Goal: Information Seeking & Learning: Learn about a topic

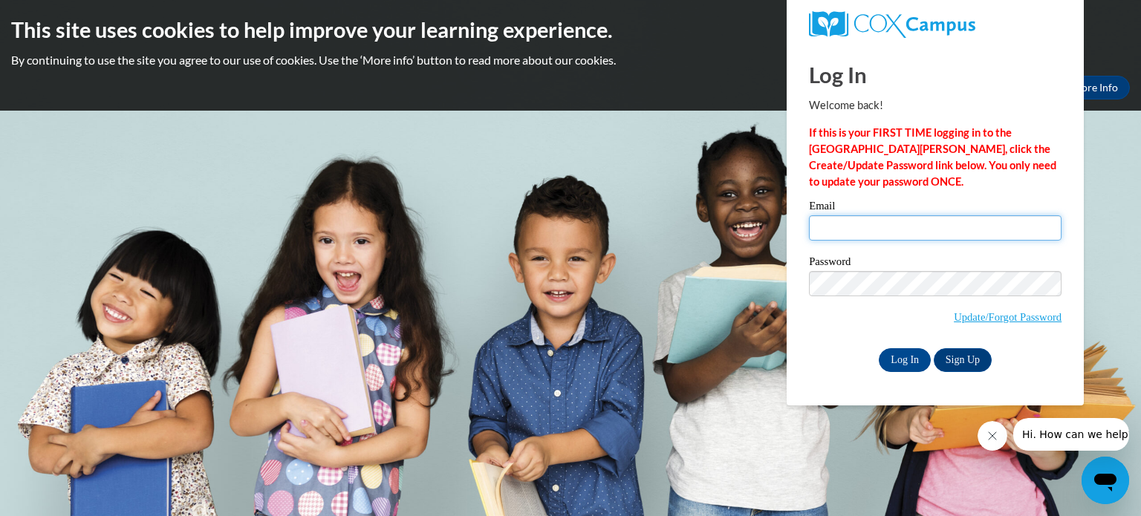
click at [916, 232] on input "Email" at bounding box center [935, 228] width 253 height 25
type input "[EMAIL_ADDRESS][DOMAIN_NAME]"
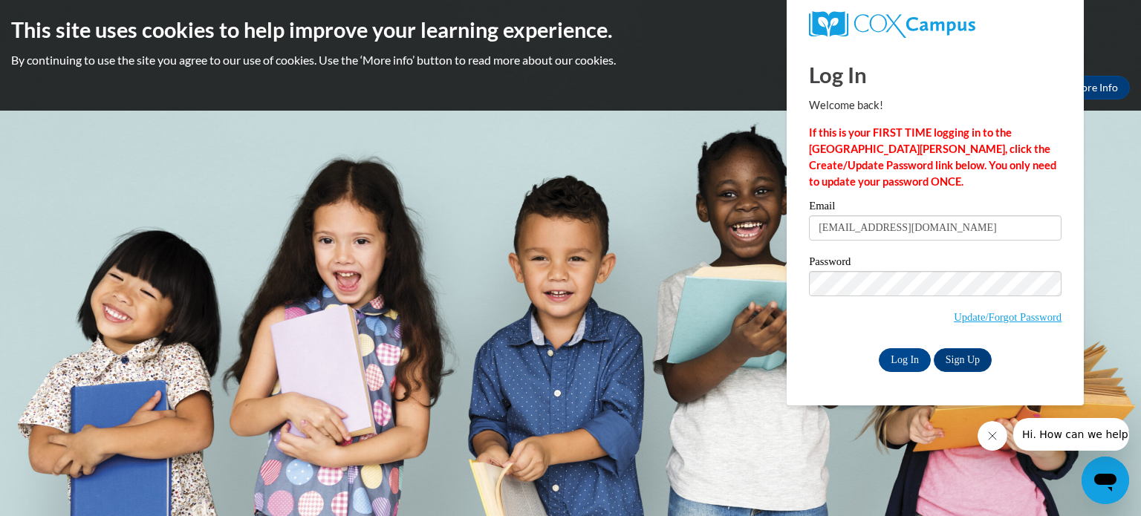
click at [879, 349] on input "Log In" at bounding box center [905, 361] width 52 height 24
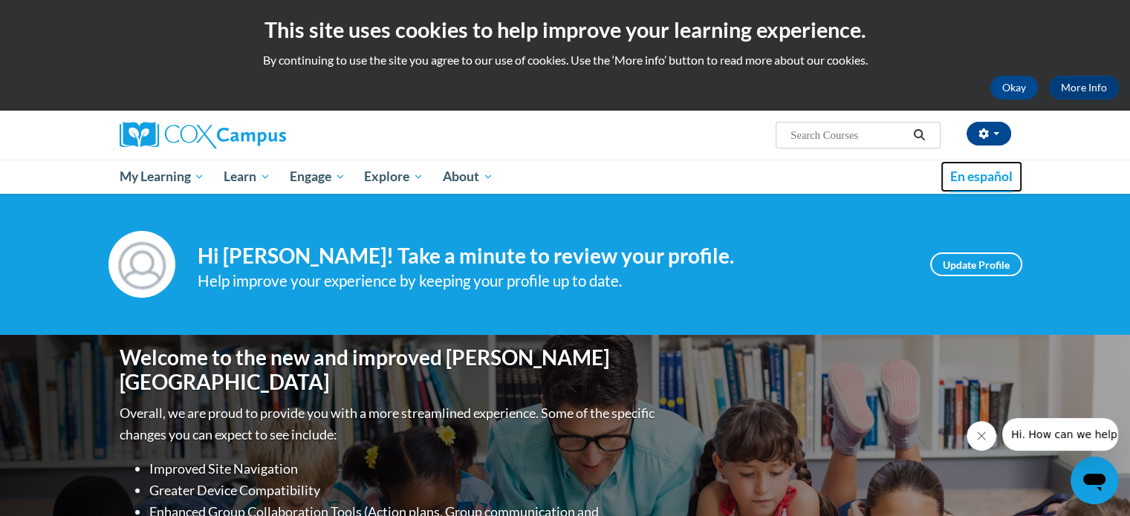
click at [976, 181] on span "En español" at bounding box center [981, 177] width 62 height 16
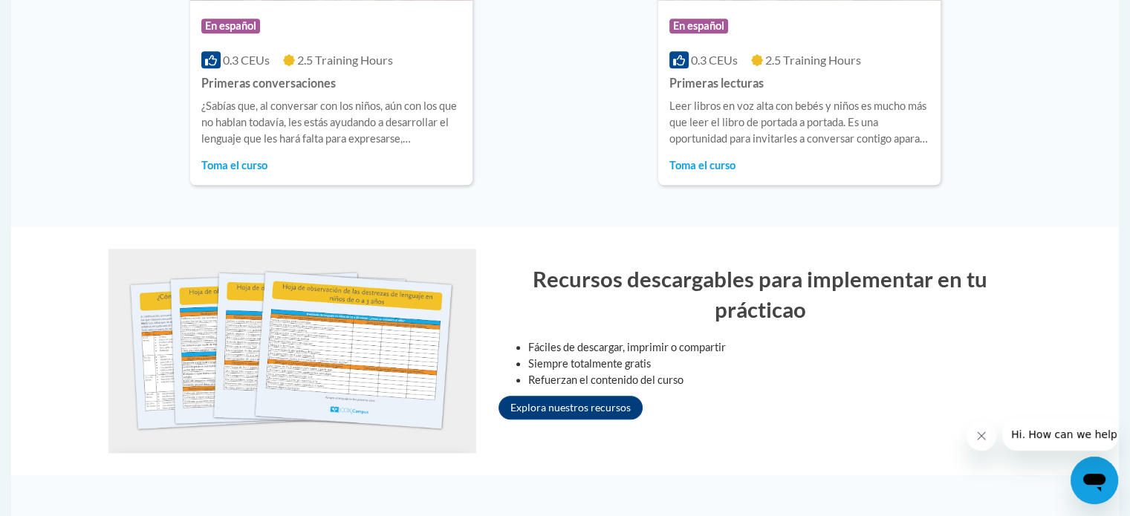
scroll to position [1273, 0]
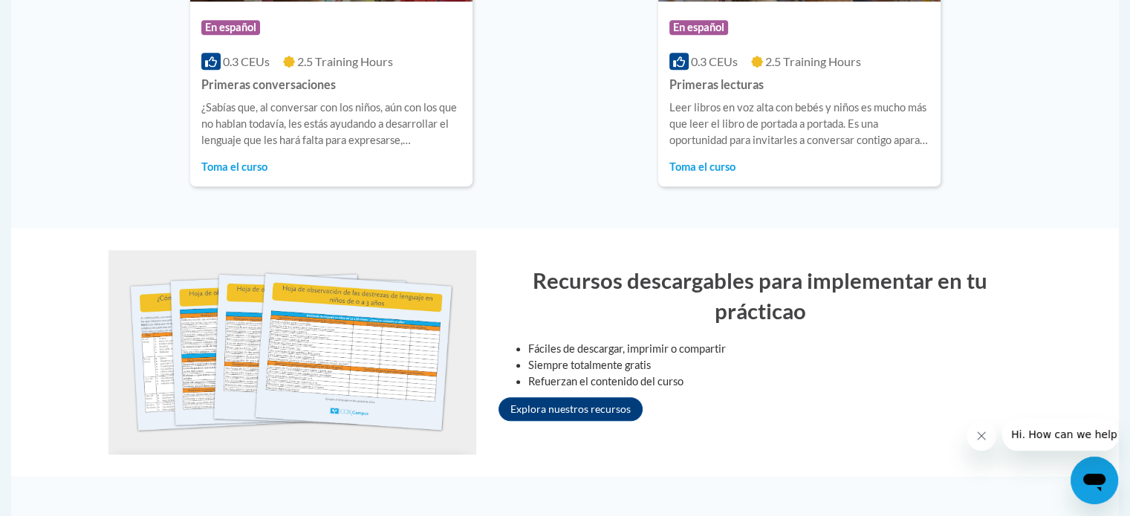
click at [418, 378] on img at bounding box center [292, 352] width 368 height 204
click at [597, 418] on link "Explora nuestros recursos" at bounding box center [571, 410] width 144 height 24
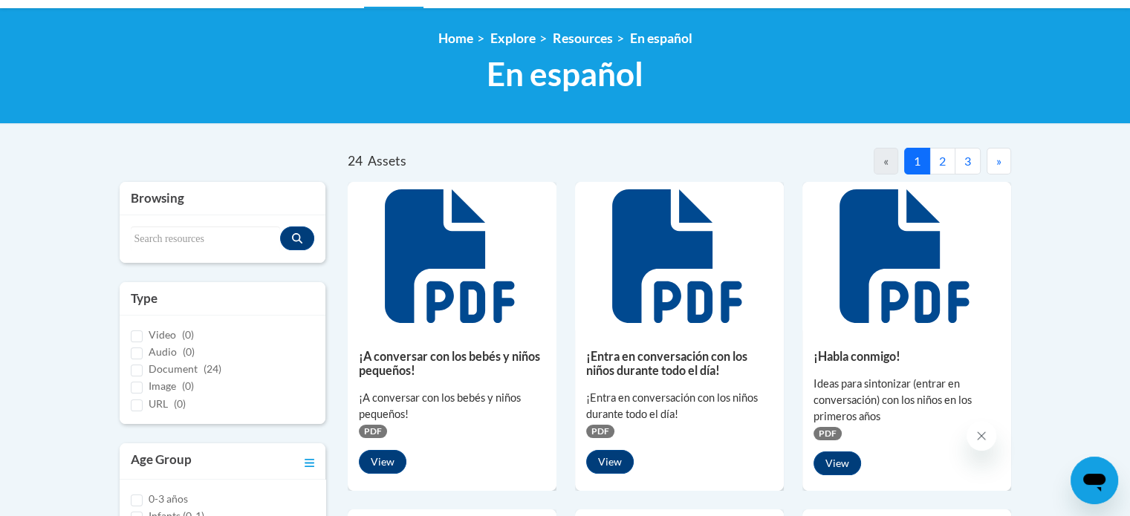
scroll to position [187, 0]
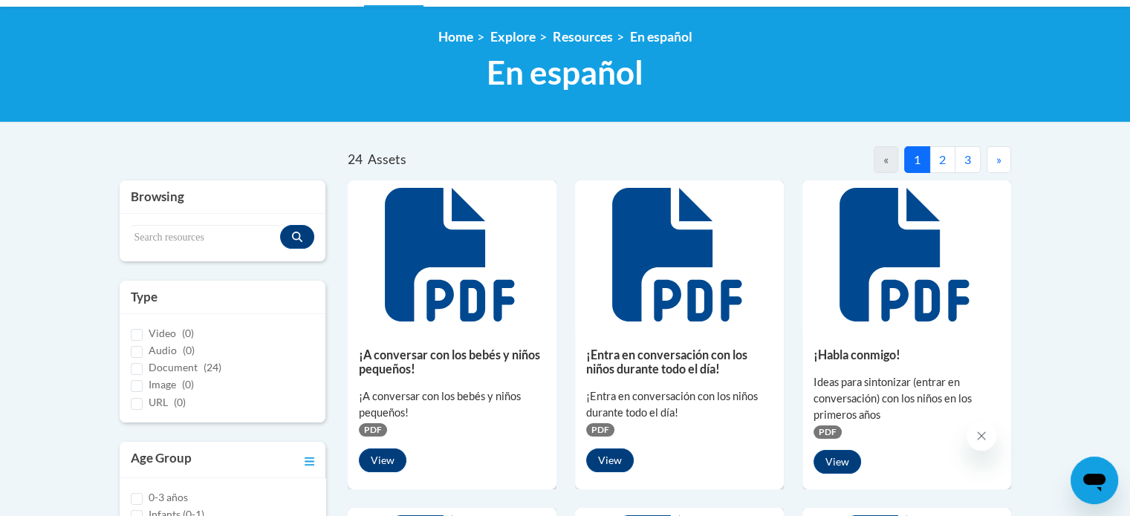
click at [945, 152] on button "2" at bounding box center [943, 159] width 26 height 27
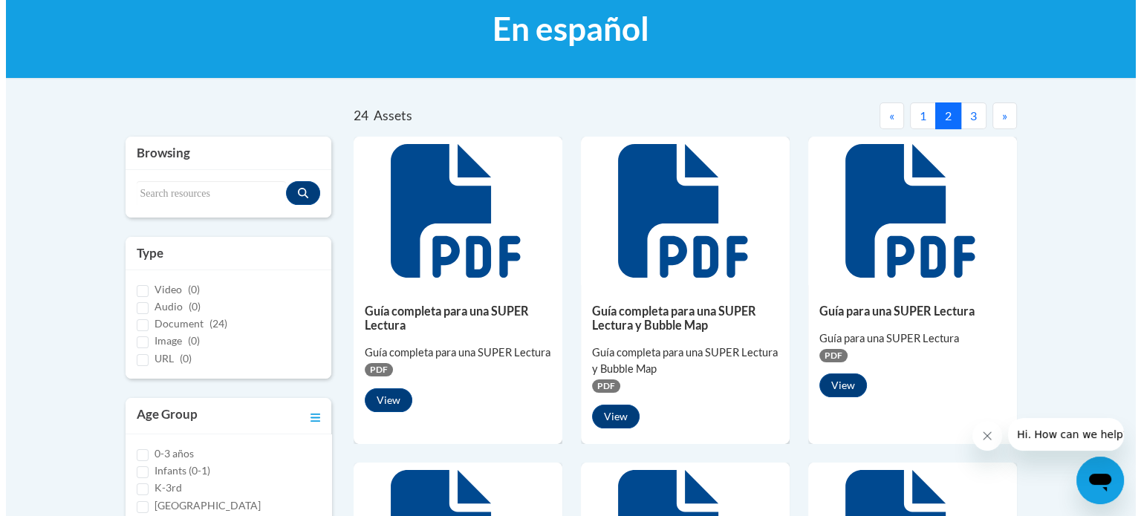
scroll to position [271, 0]
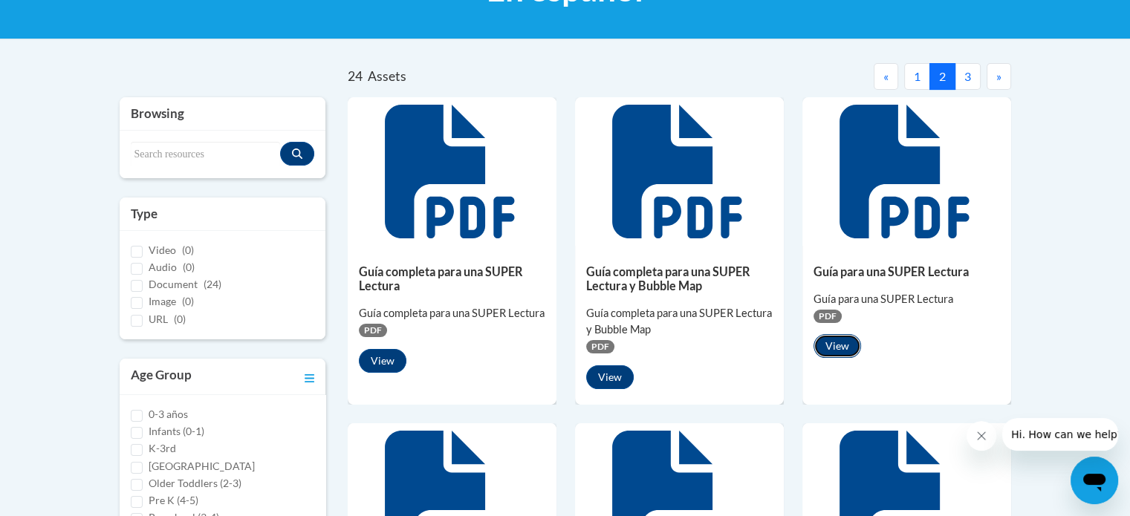
click at [847, 350] on button "View" at bounding box center [838, 346] width 48 height 24
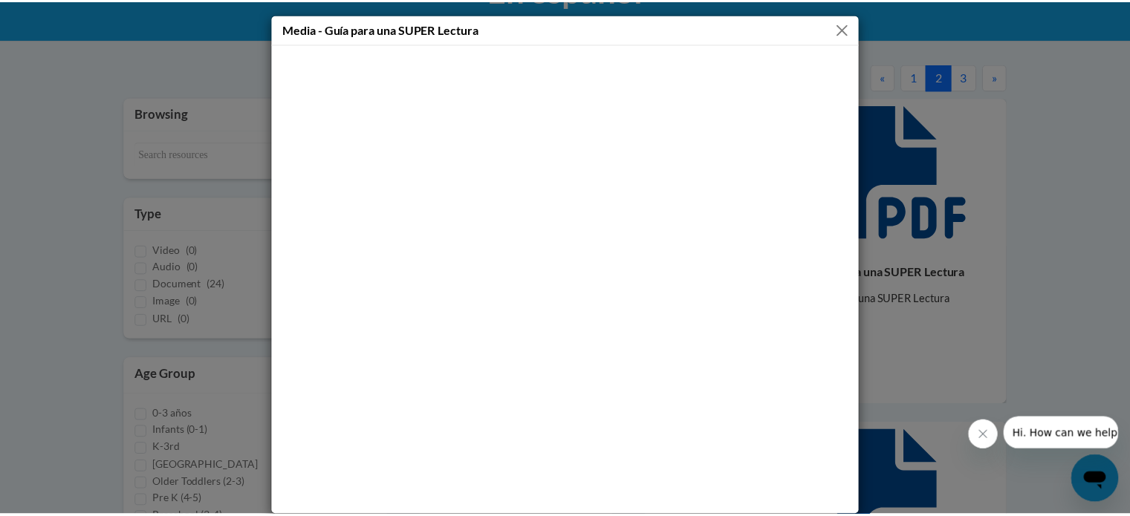
scroll to position [13, 0]
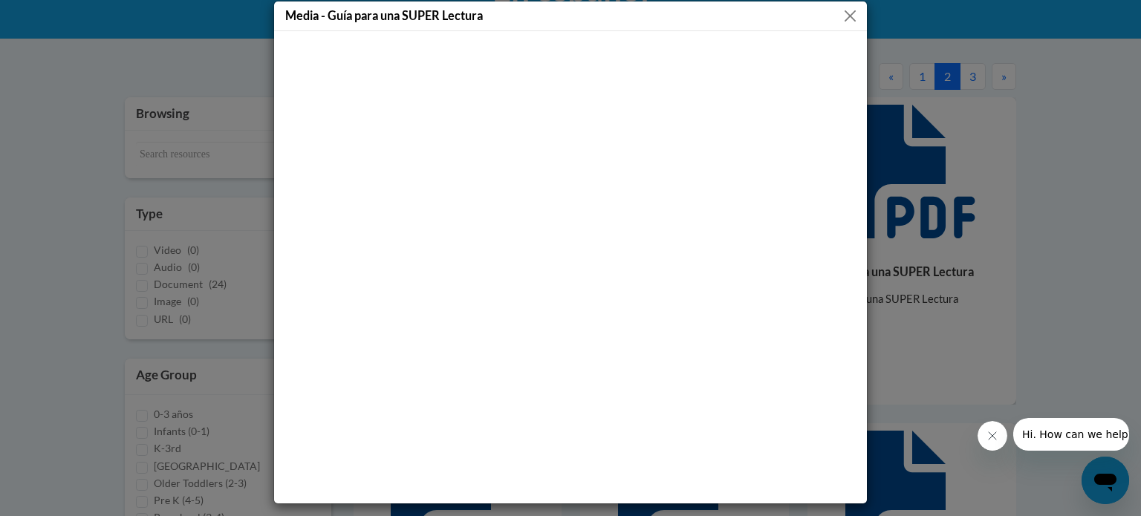
click at [841, 18] on button "Close" at bounding box center [850, 16] width 19 height 19
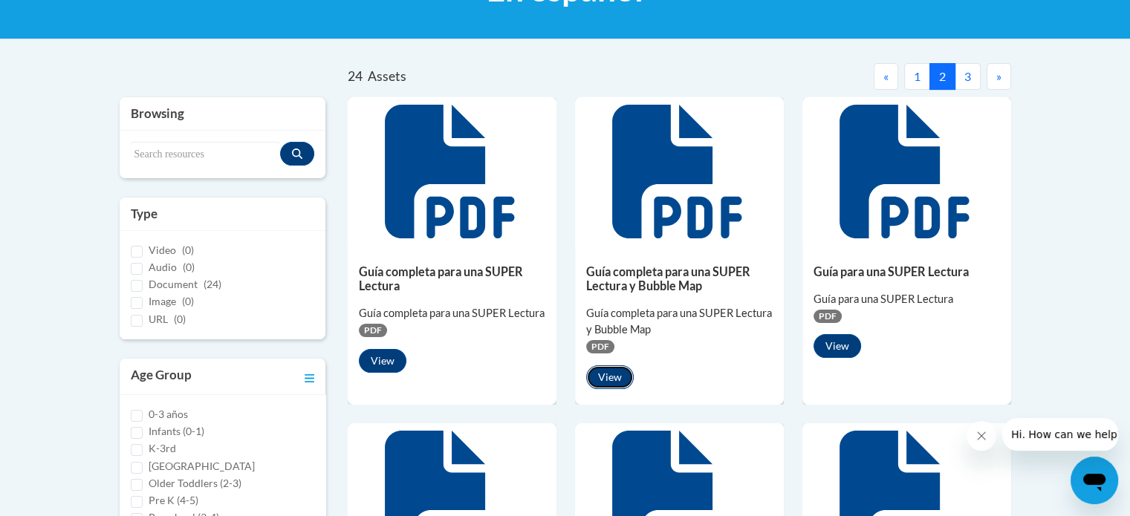
click at [620, 380] on button "View" at bounding box center [610, 378] width 48 height 24
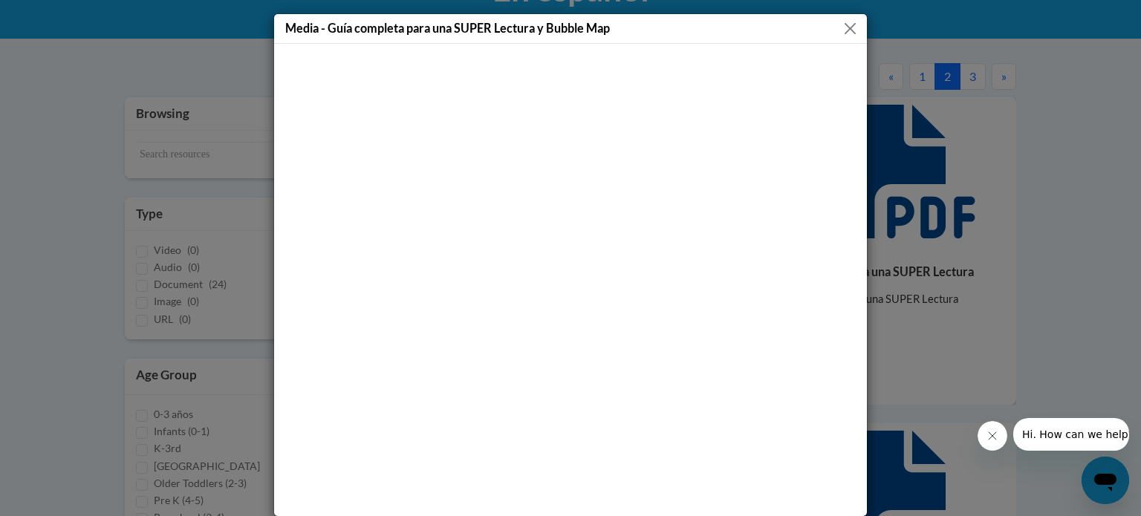
click at [843, 28] on button "Close" at bounding box center [850, 28] width 19 height 19
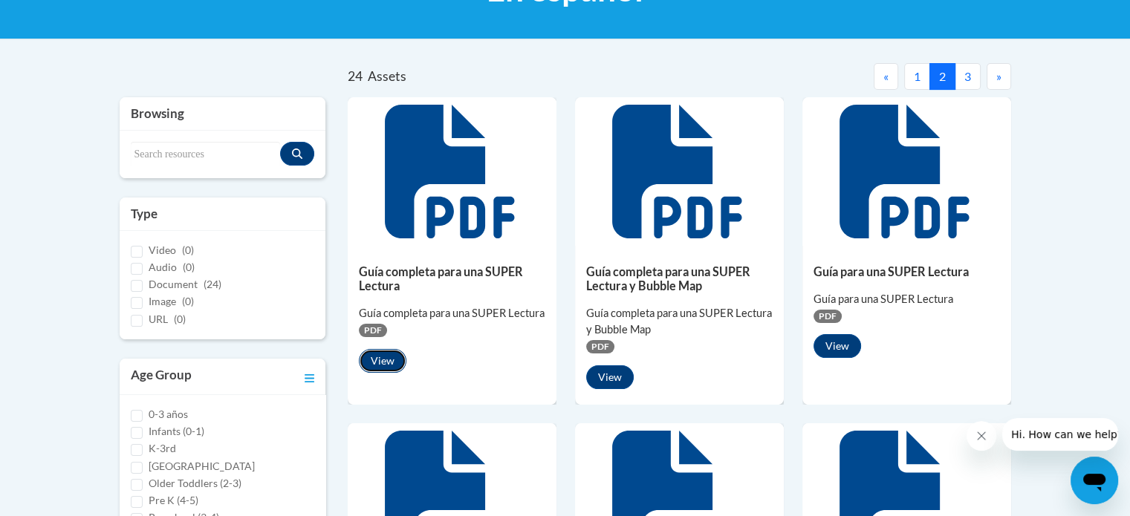
click at [380, 353] on button "View" at bounding box center [383, 361] width 48 height 24
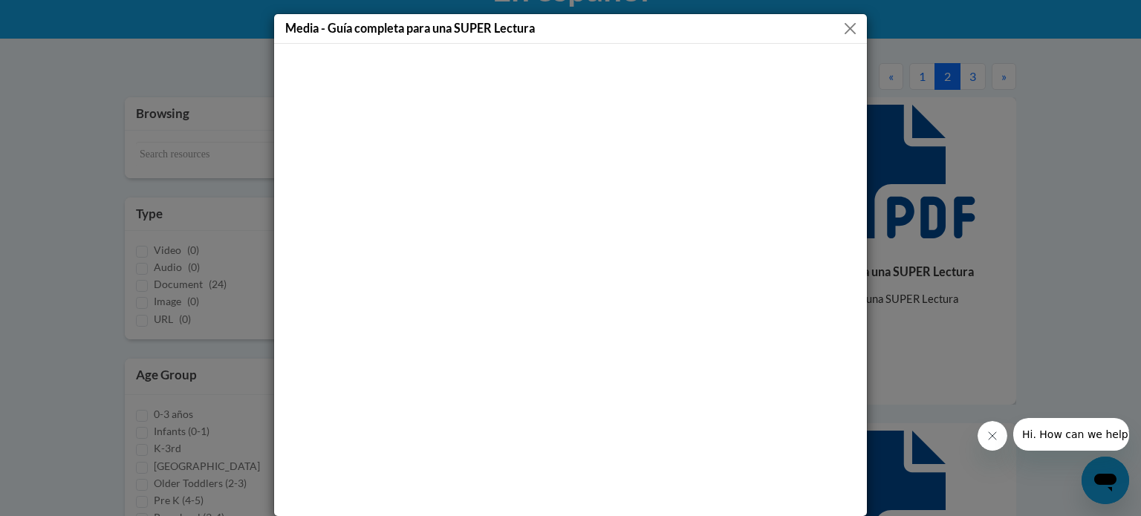
click at [840, 14] on div "Media - Guía completa para una SUPER Lectura" at bounding box center [570, 29] width 593 height 30
click at [841, 20] on button "Close" at bounding box center [850, 28] width 19 height 19
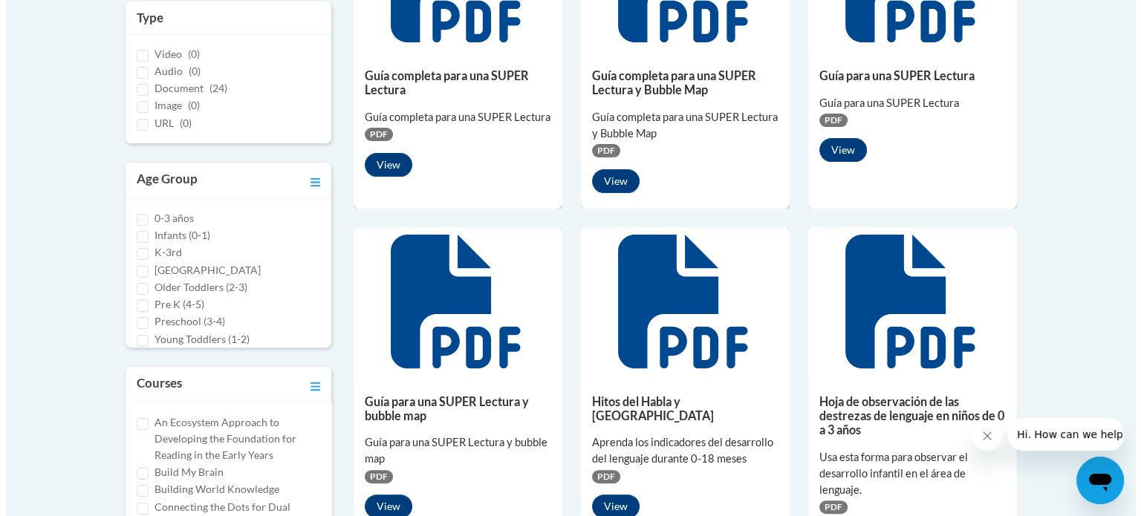
scroll to position [484, 0]
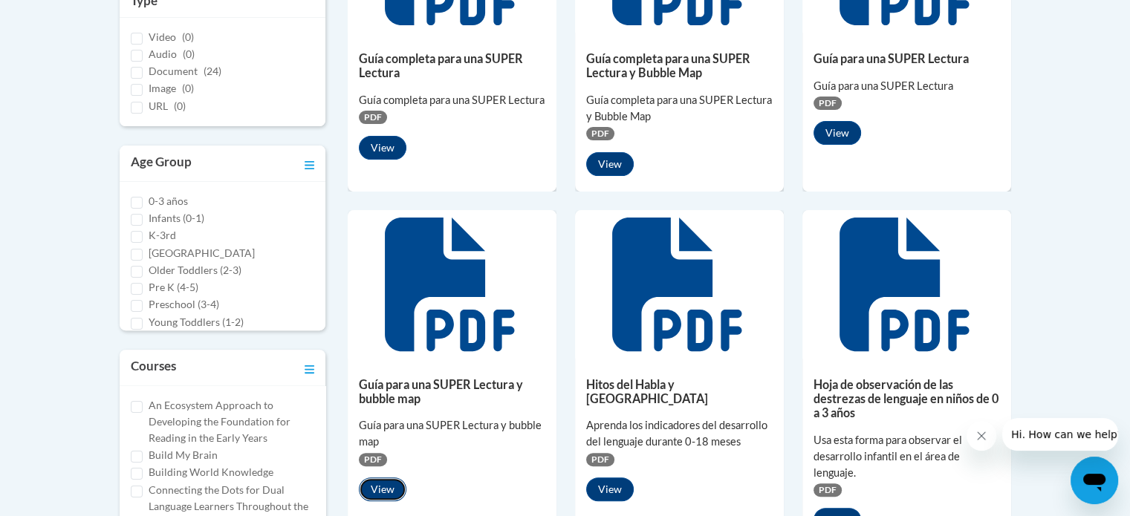
click at [394, 491] on button "View" at bounding box center [383, 490] width 48 height 24
